Goal: Information Seeking & Learning: Check status

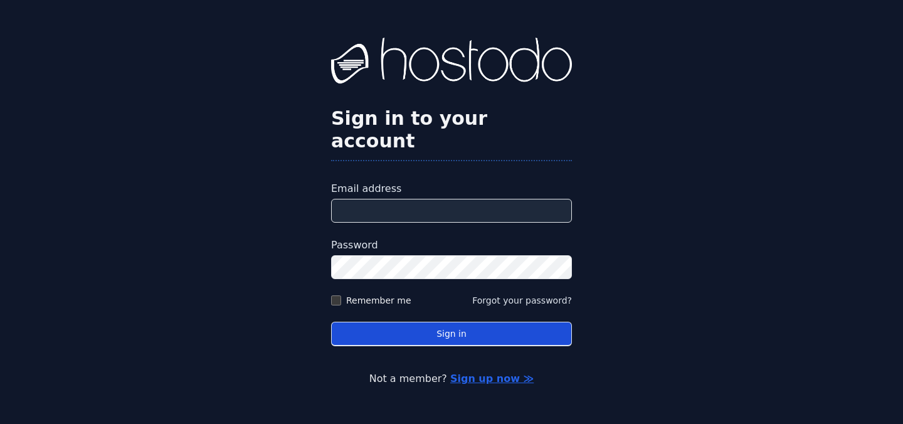
type input "**********"
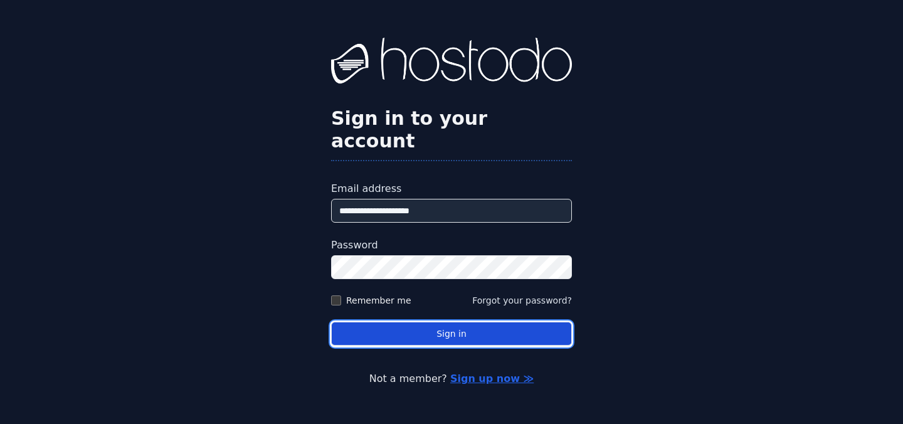
click at [418, 330] on button "Sign in" at bounding box center [451, 334] width 241 height 24
click at [368, 327] on button "Sign in" at bounding box center [451, 334] width 241 height 24
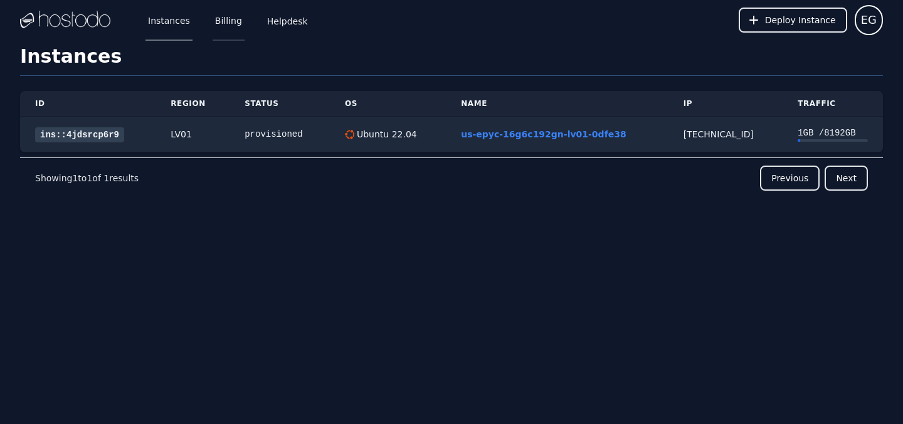
click at [223, 24] on link "Billing" at bounding box center [229, 19] width 32 height 41
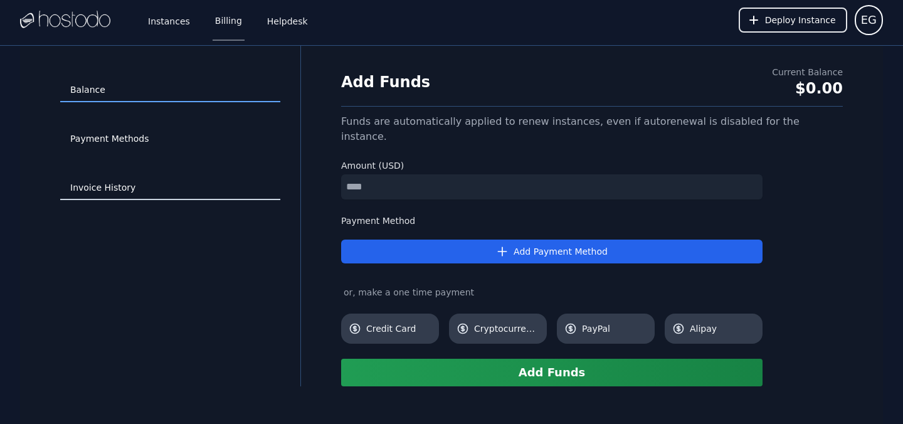
click at [115, 191] on link "Invoice History" at bounding box center [170, 188] width 220 height 24
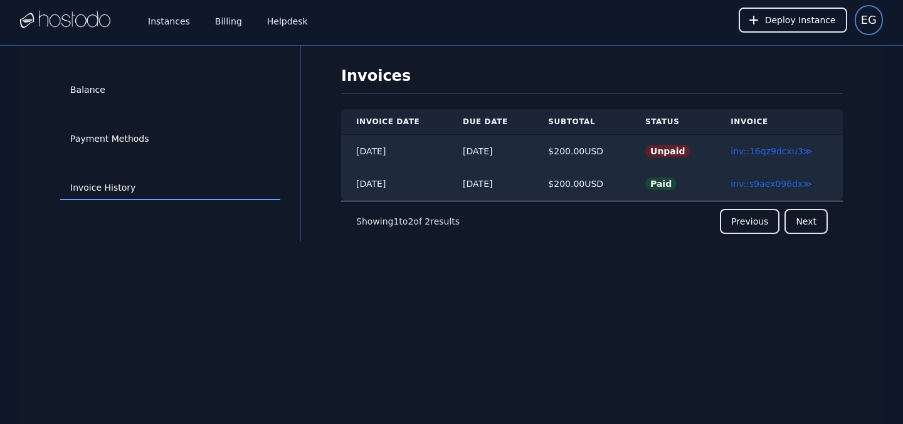
click at [868, 26] on span "EG" at bounding box center [869, 20] width 16 height 18
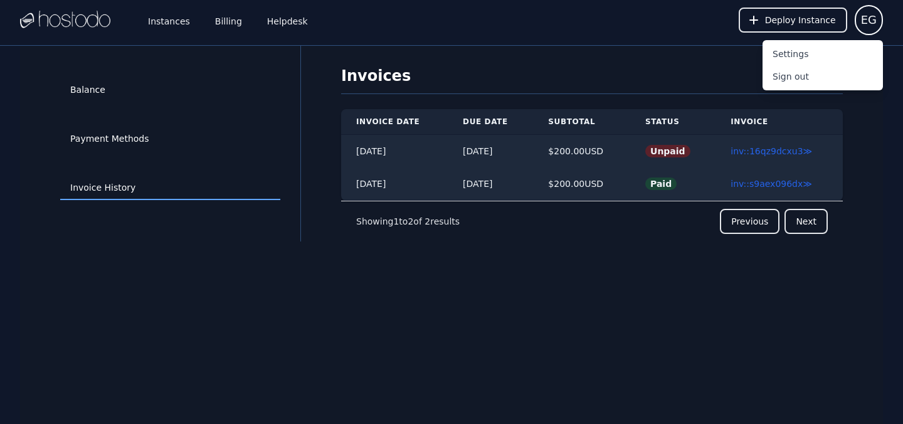
click at [78, 20] on img at bounding box center [65, 20] width 90 height 19
click at [282, 18] on link "Helpdesk" at bounding box center [288, 19] width 46 height 41
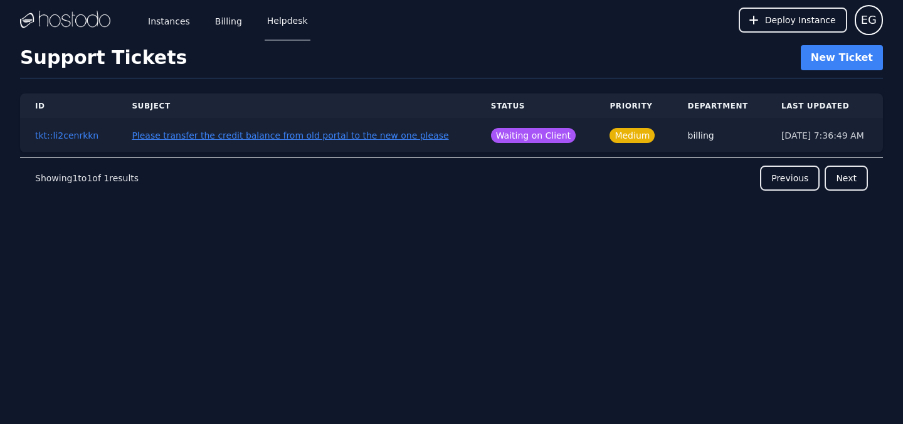
click at [216, 135] on button "Please transfer the credit balance from old portal to the new one please" at bounding box center [290, 135] width 317 height 13
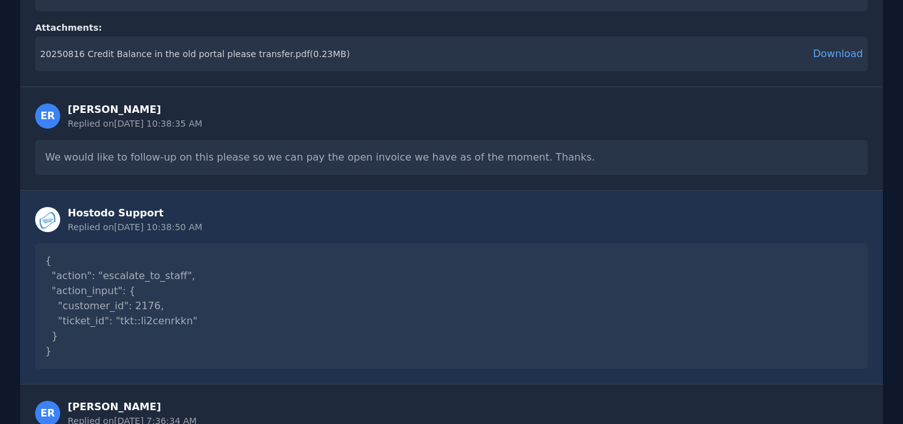
scroll to position [415, 0]
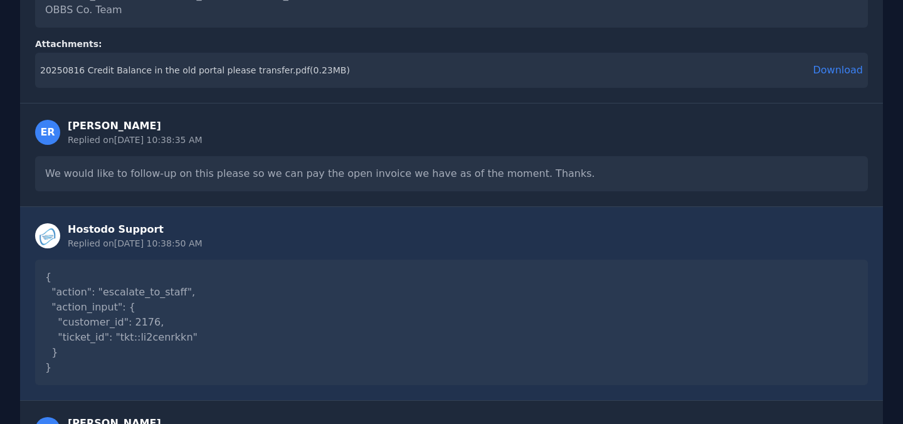
click at [838, 71] on link "Download" at bounding box center [838, 70] width 50 height 15
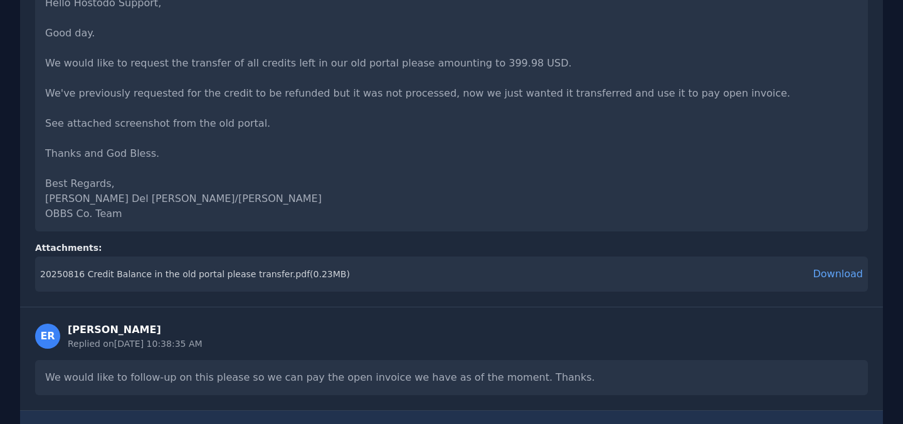
scroll to position [0, 0]
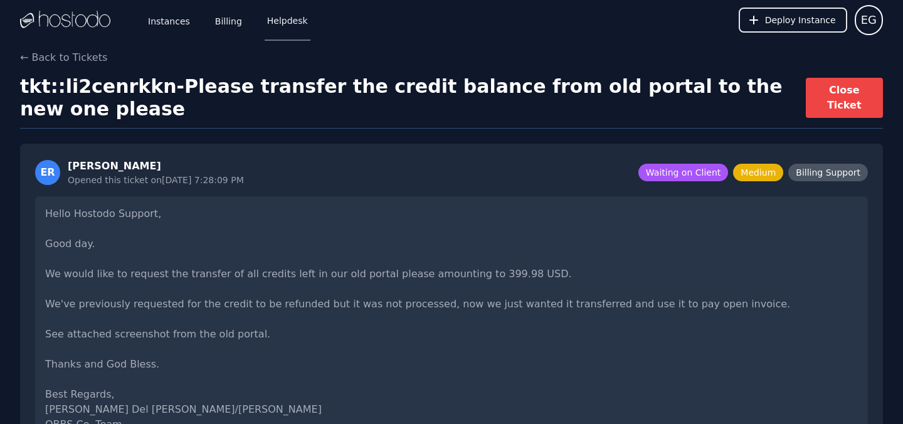
click at [824, 174] on span "Billing Support" at bounding box center [828, 173] width 80 height 18
click at [838, 174] on span "Billing Support" at bounding box center [828, 173] width 80 height 18
click at [228, 23] on link "Billing" at bounding box center [229, 19] width 32 height 41
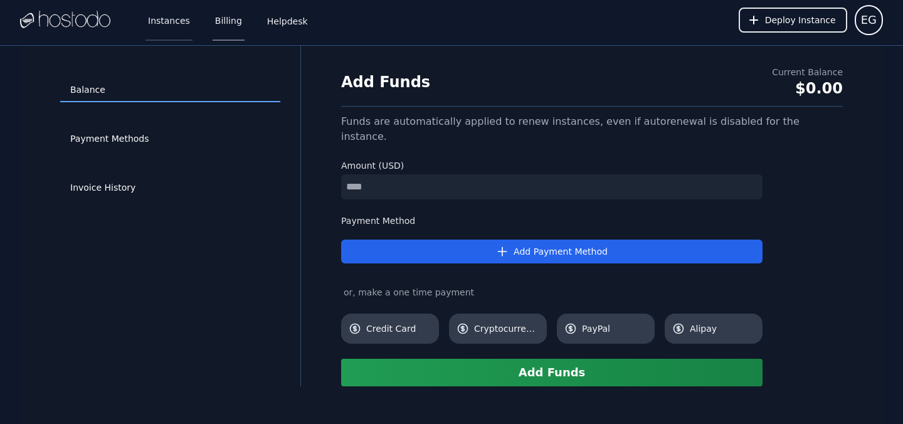
click at [164, 28] on link "Instances" at bounding box center [168, 19] width 47 height 41
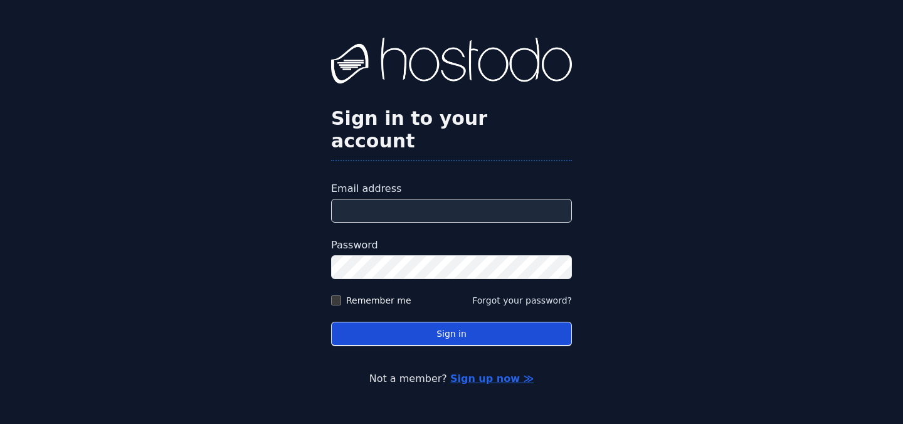
type input "**********"
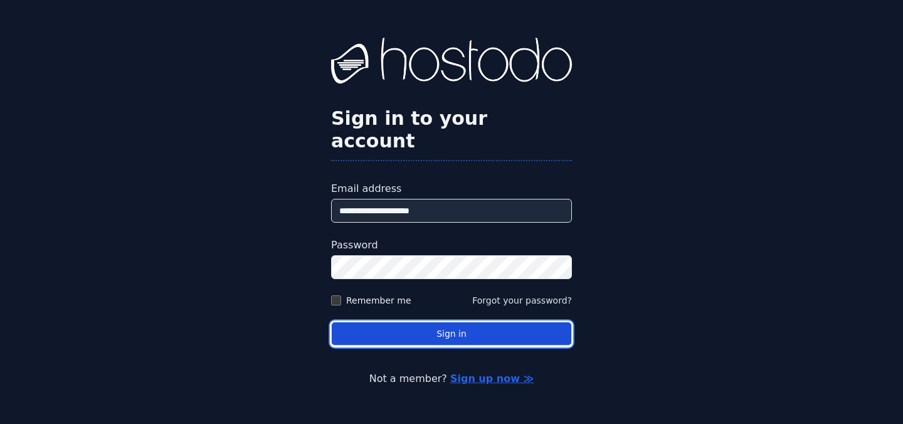
click at [416, 322] on button "Sign in" at bounding box center [451, 334] width 241 height 24
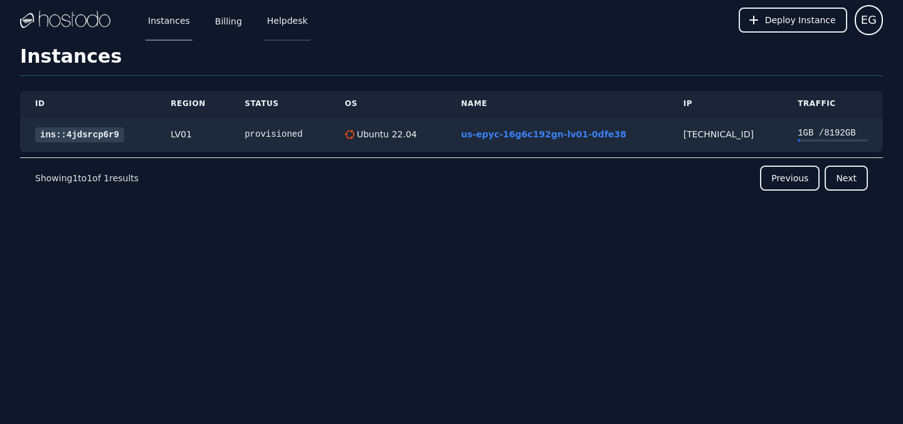
click at [287, 24] on link "Helpdesk" at bounding box center [288, 19] width 46 height 41
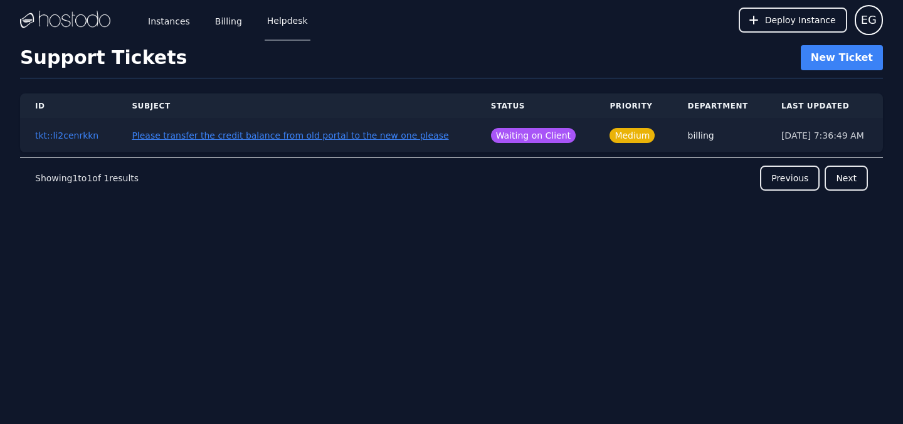
click at [177, 139] on button "Please transfer the credit balance from old portal to the new one please" at bounding box center [290, 135] width 317 height 13
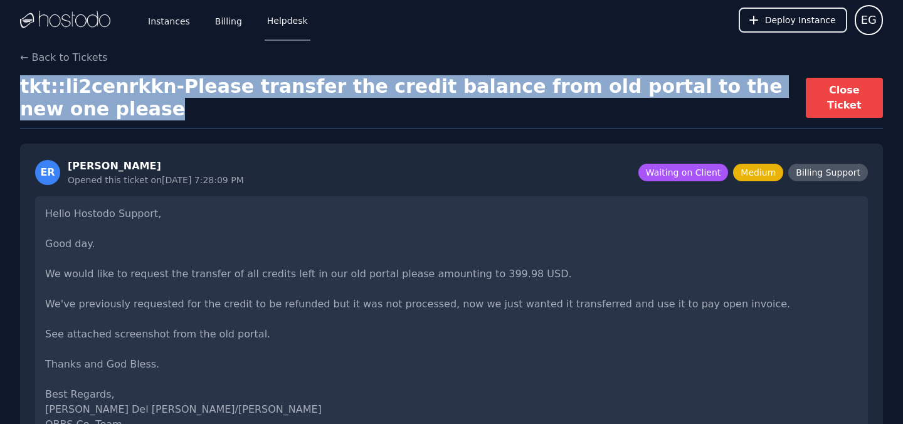
drag, startPoint x: 21, startPoint y: 89, endPoint x: 77, endPoint y: 111, distance: 60.6
click at [77, 111] on h1 "tkt::li2cenrkkn - Please transfer the credit balance from old portal to the new…" at bounding box center [413, 97] width 786 height 45
copy h1 "tkt::li2cenrkkn - Please transfer the credit balance from old portal to the new…"
